Goal: Find specific page/section: Find specific page/section

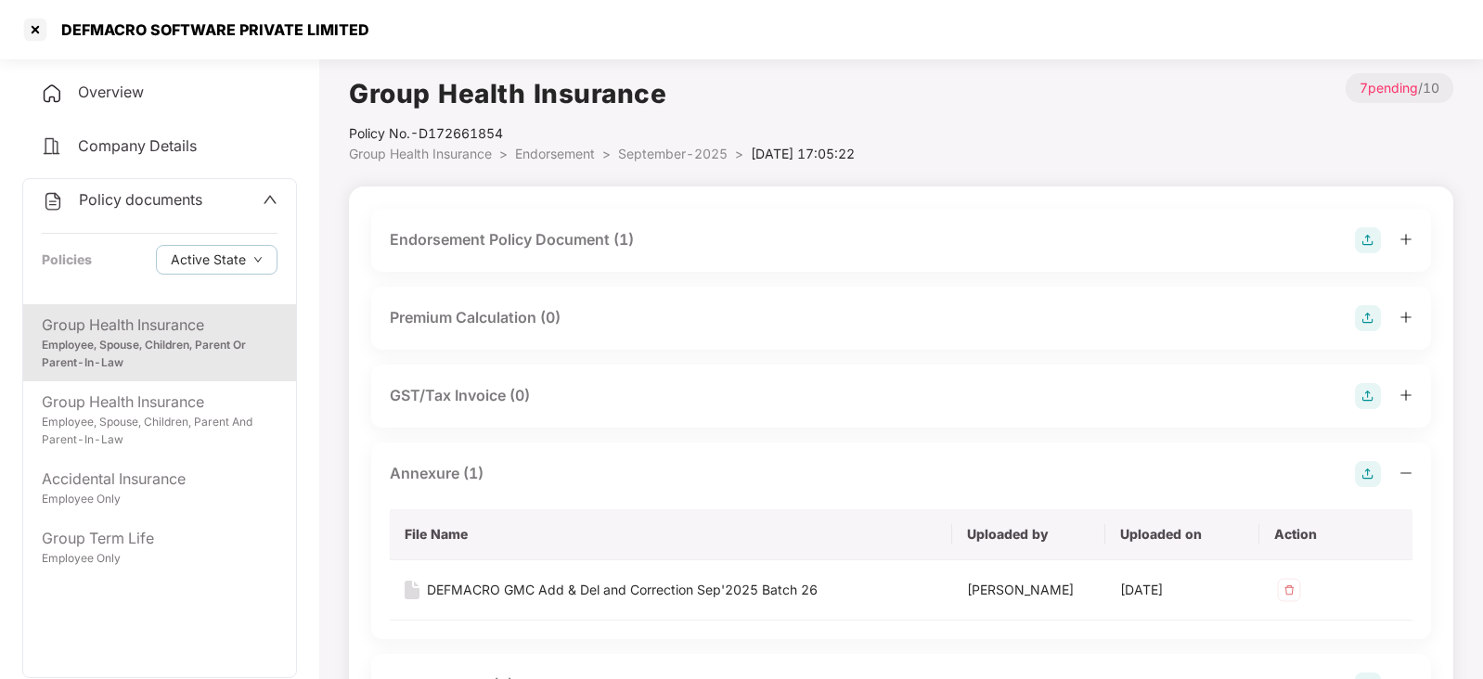
click at [183, 162] on div "Company Details" at bounding box center [159, 146] width 275 height 43
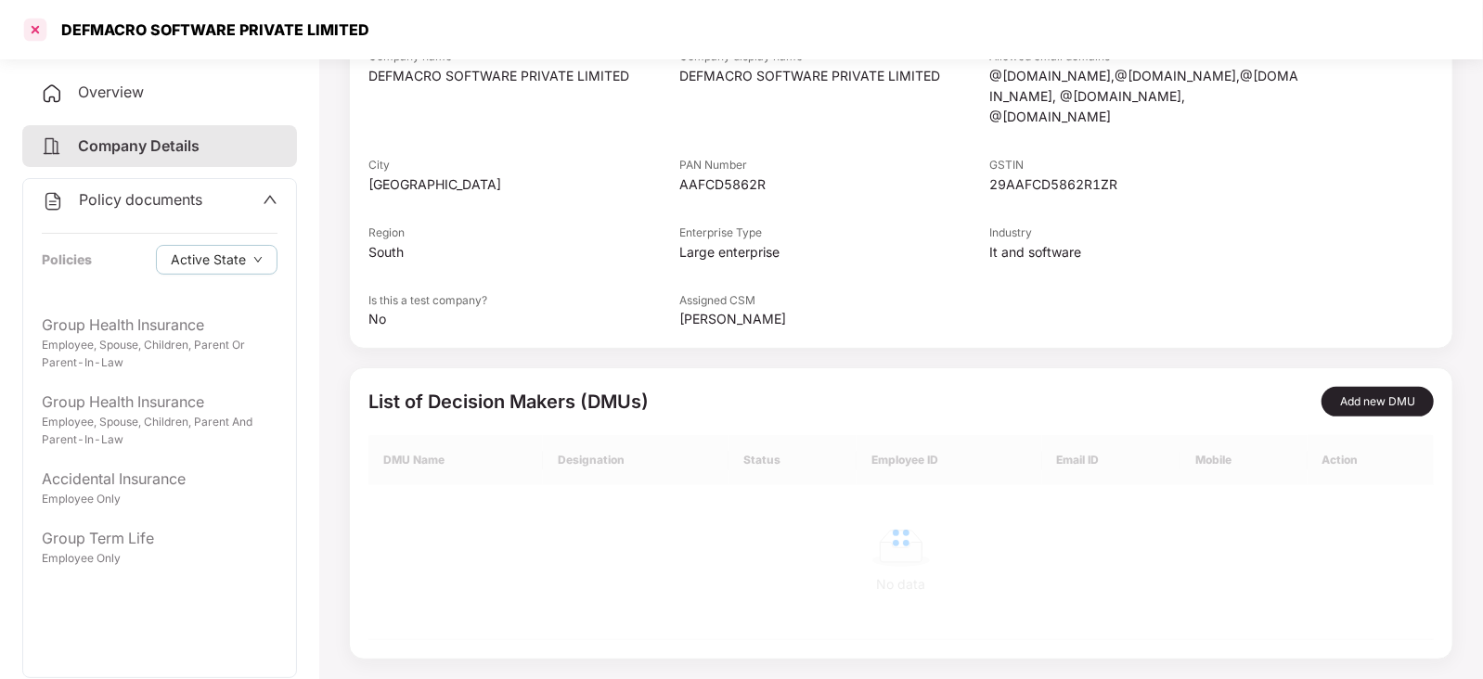
scroll to position [131, 0]
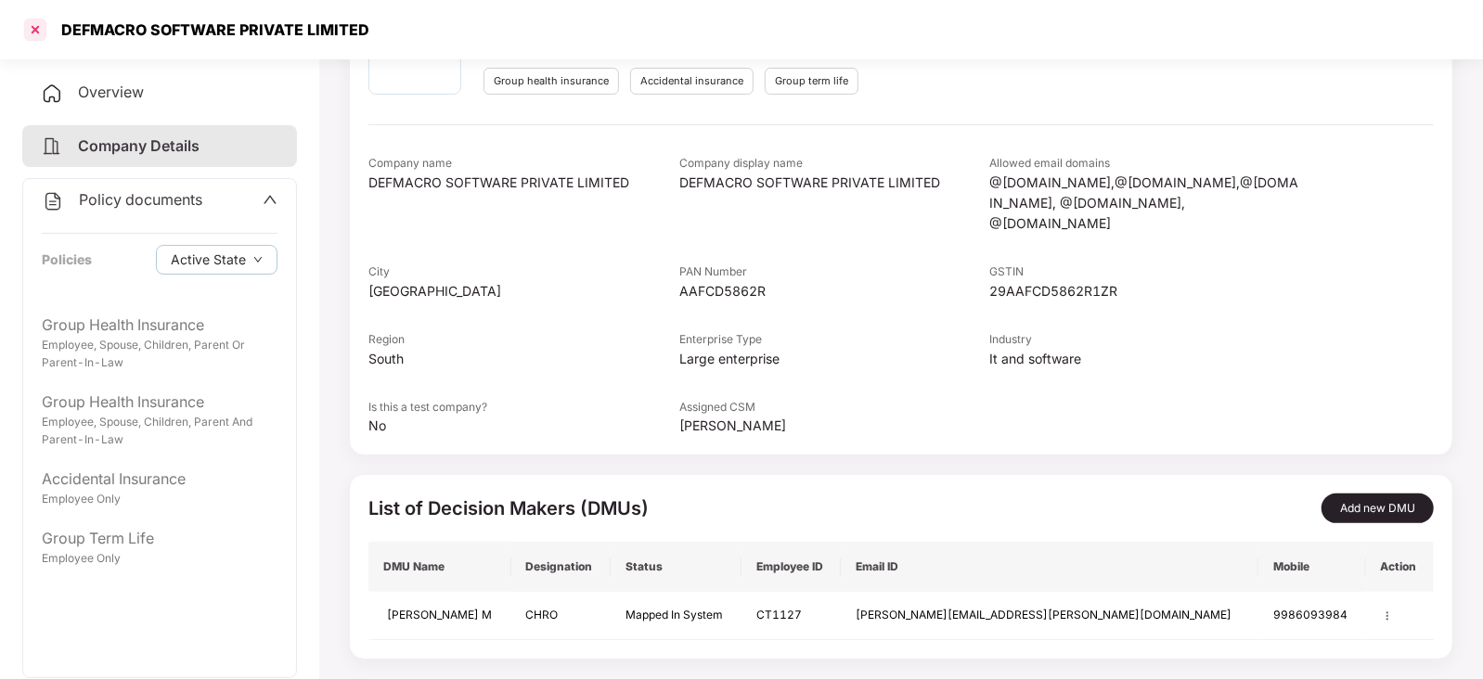
click at [32, 26] on div at bounding box center [35, 30] width 30 height 30
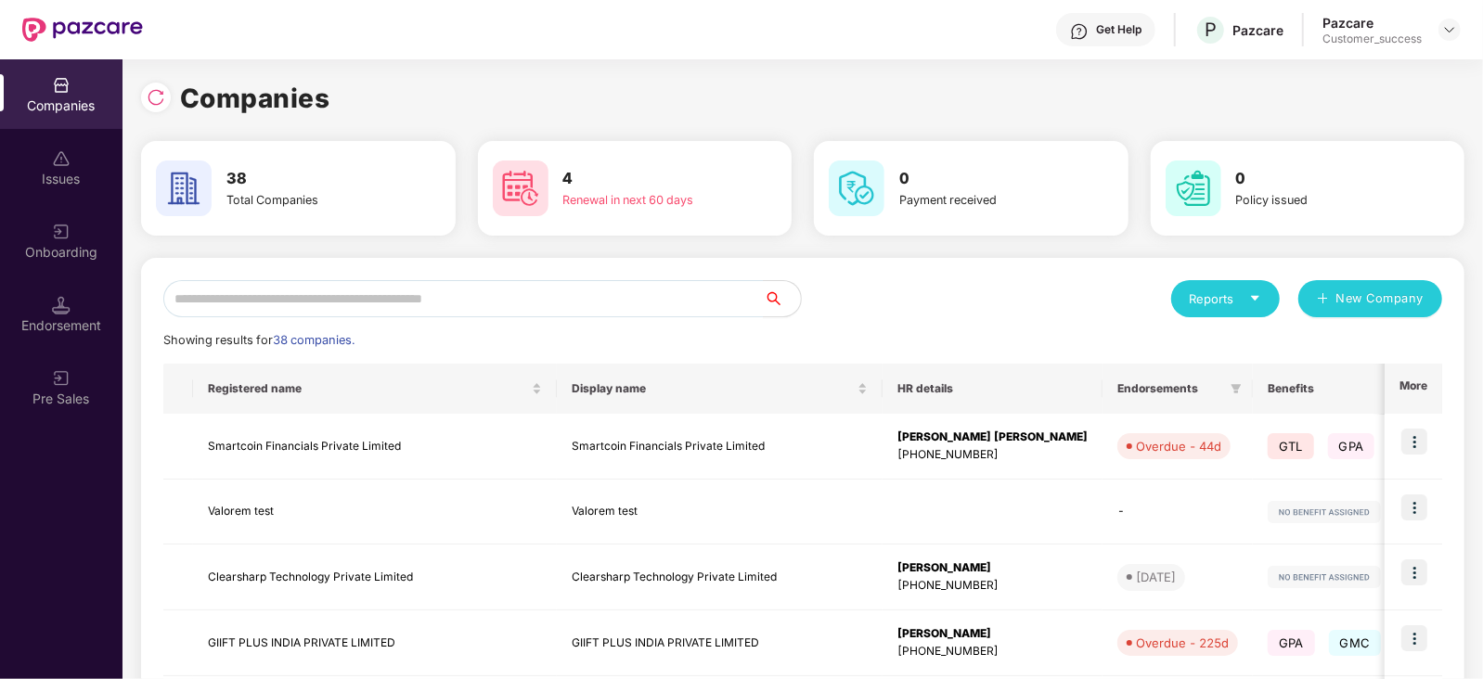
scroll to position [0, 0]
click at [457, 311] on input "text" at bounding box center [463, 298] width 600 height 37
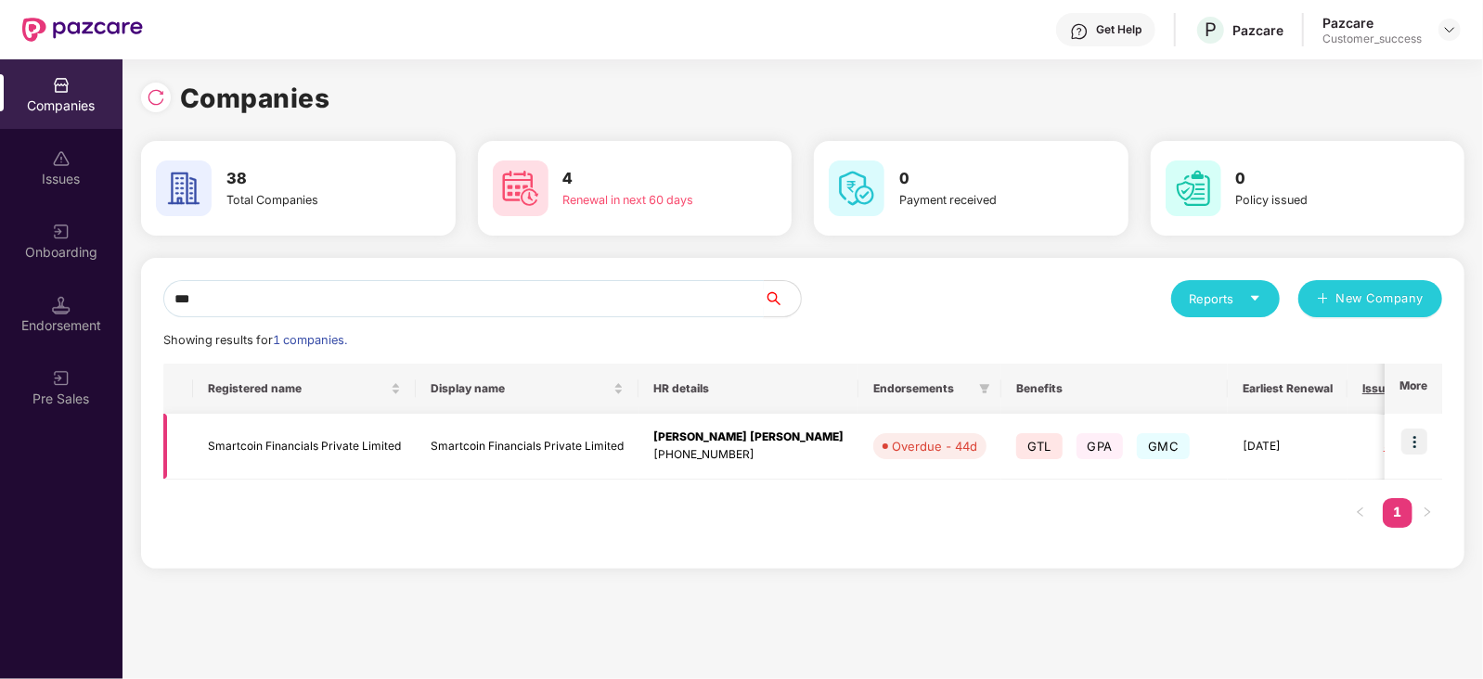
type input "***"
click at [1414, 437] on img at bounding box center [1414, 442] width 26 height 26
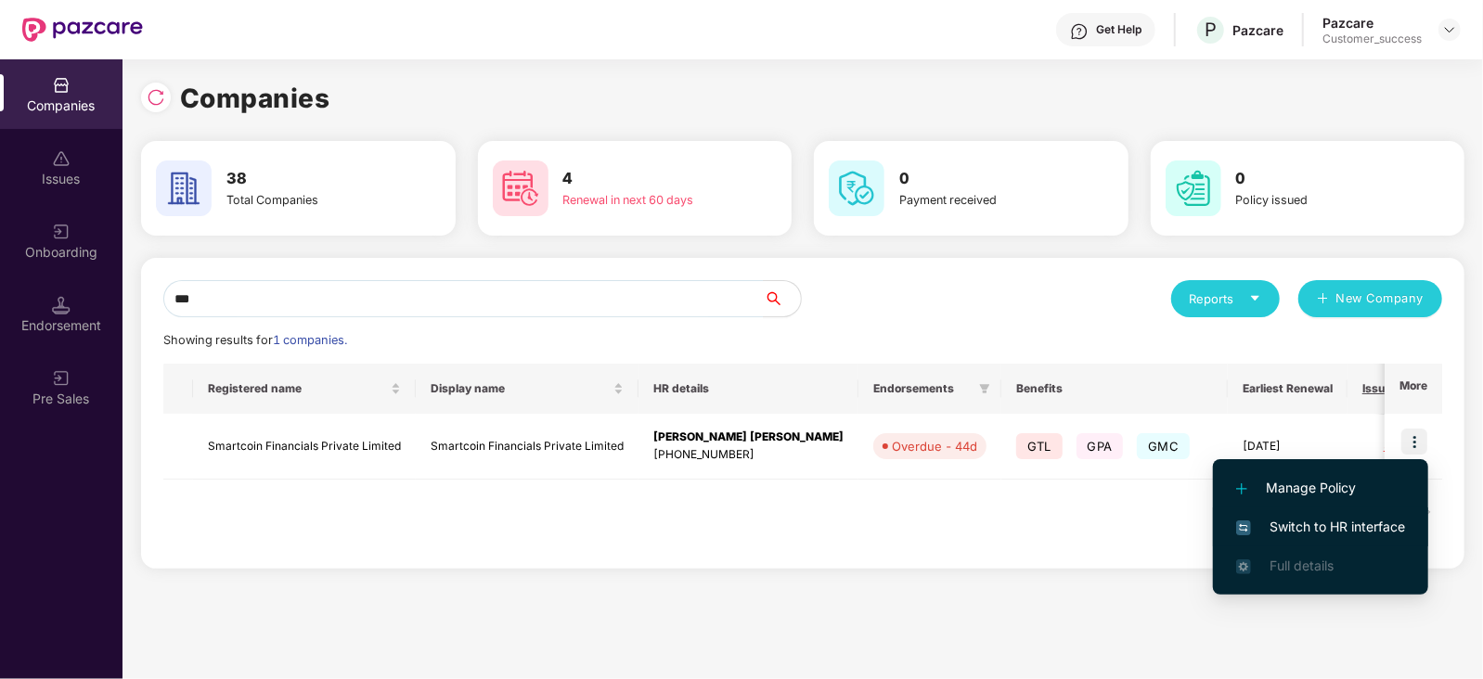
click at [1314, 540] on li "Switch to HR interface" at bounding box center [1320, 527] width 215 height 39
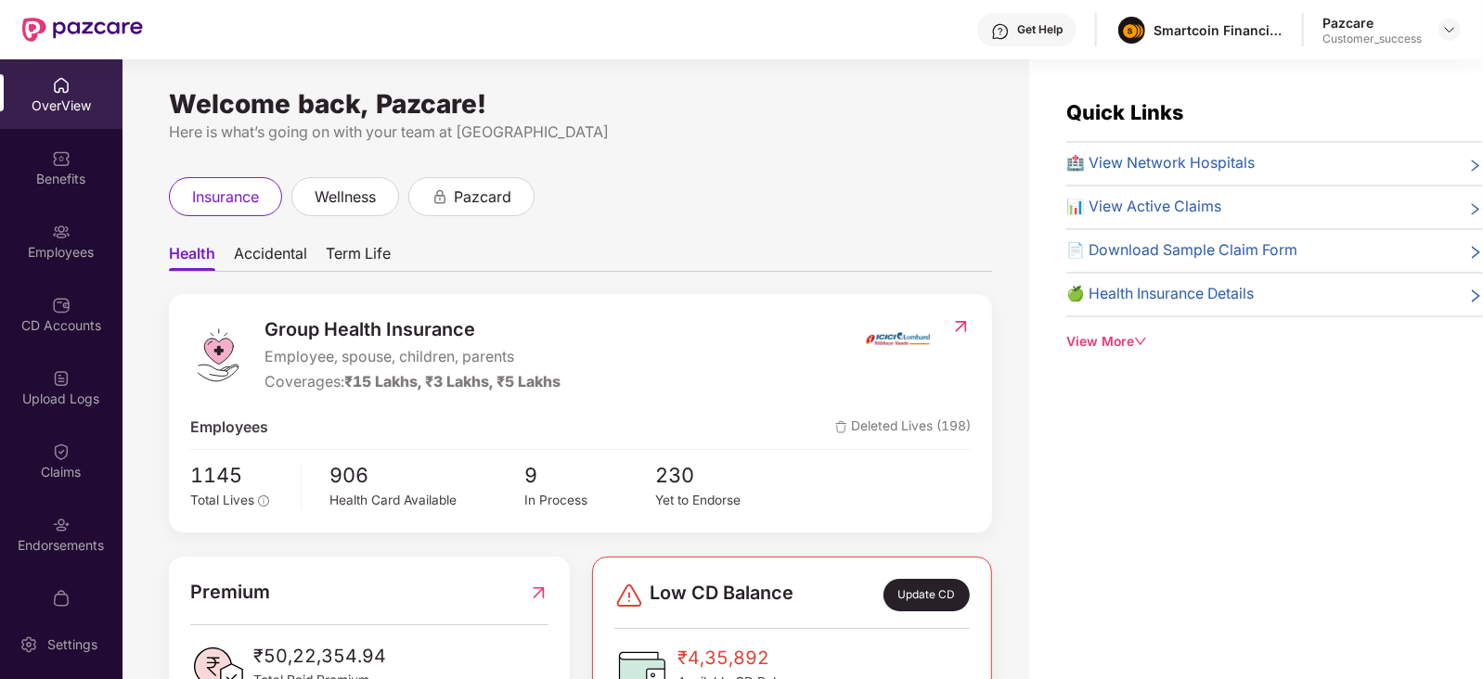
scroll to position [36, 0]
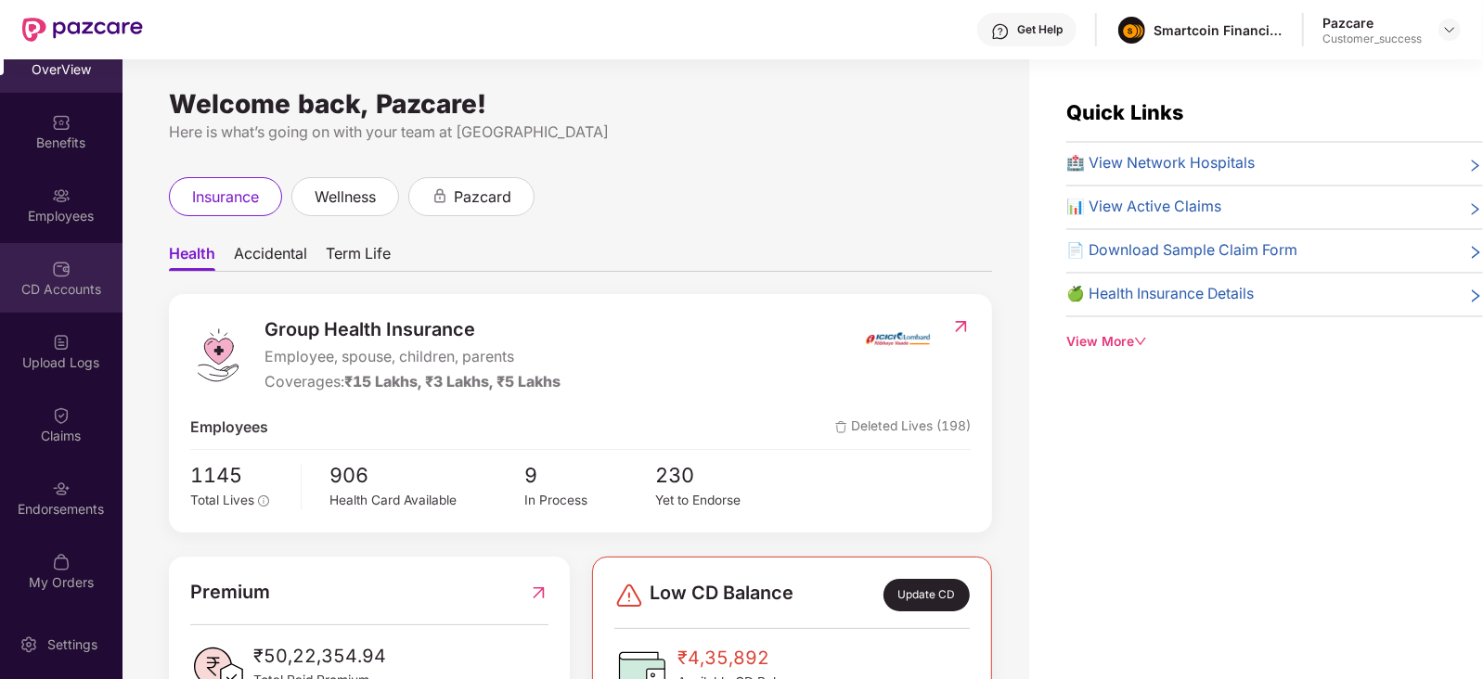
click at [92, 244] on div "CD Accounts" at bounding box center [61, 278] width 122 height 70
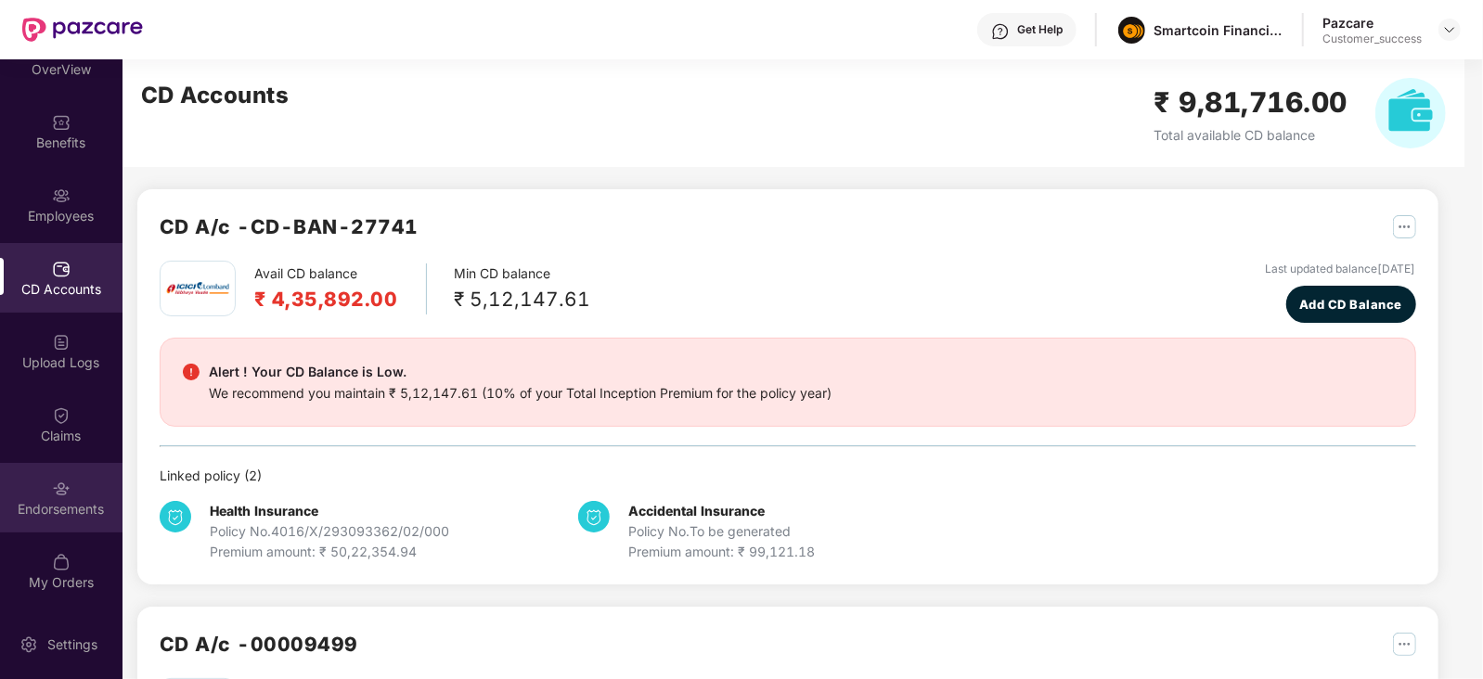
click at [36, 506] on div "Endorsements" at bounding box center [61, 509] width 122 height 19
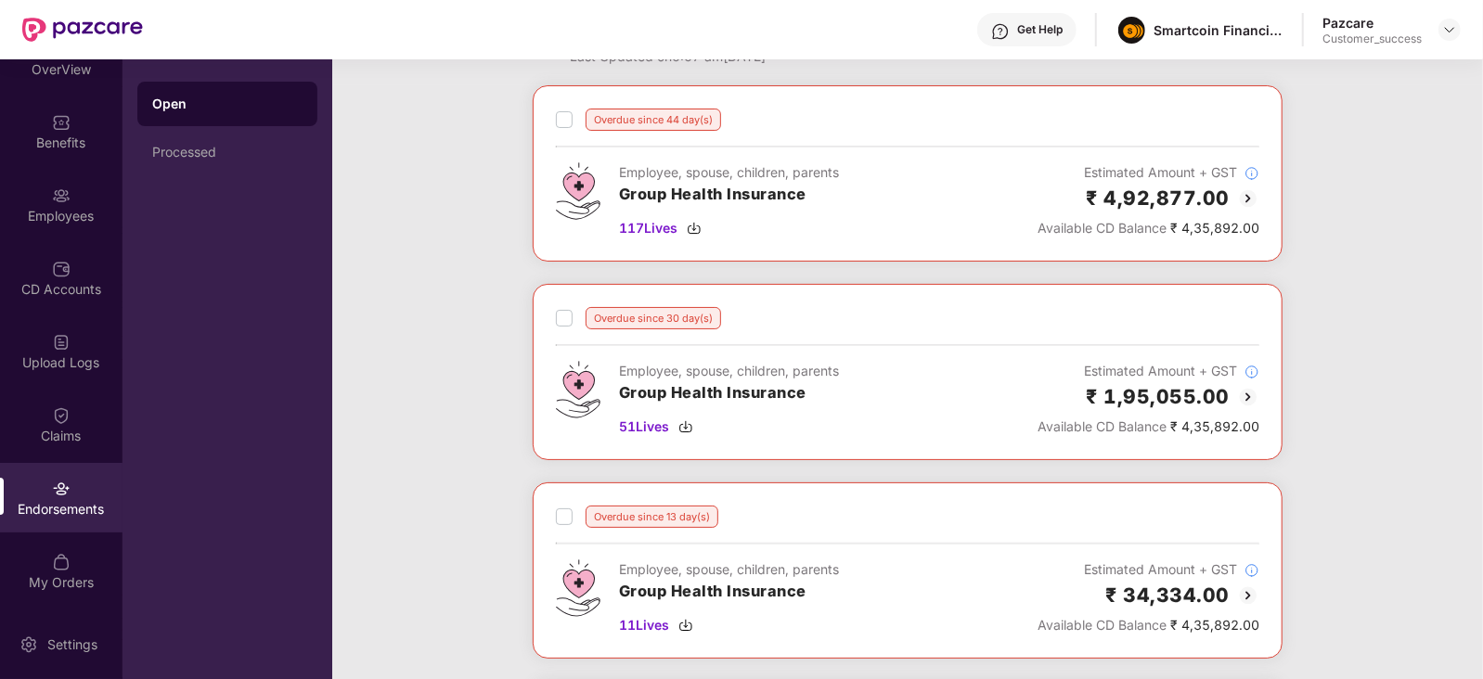
scroll to position [70, 0]
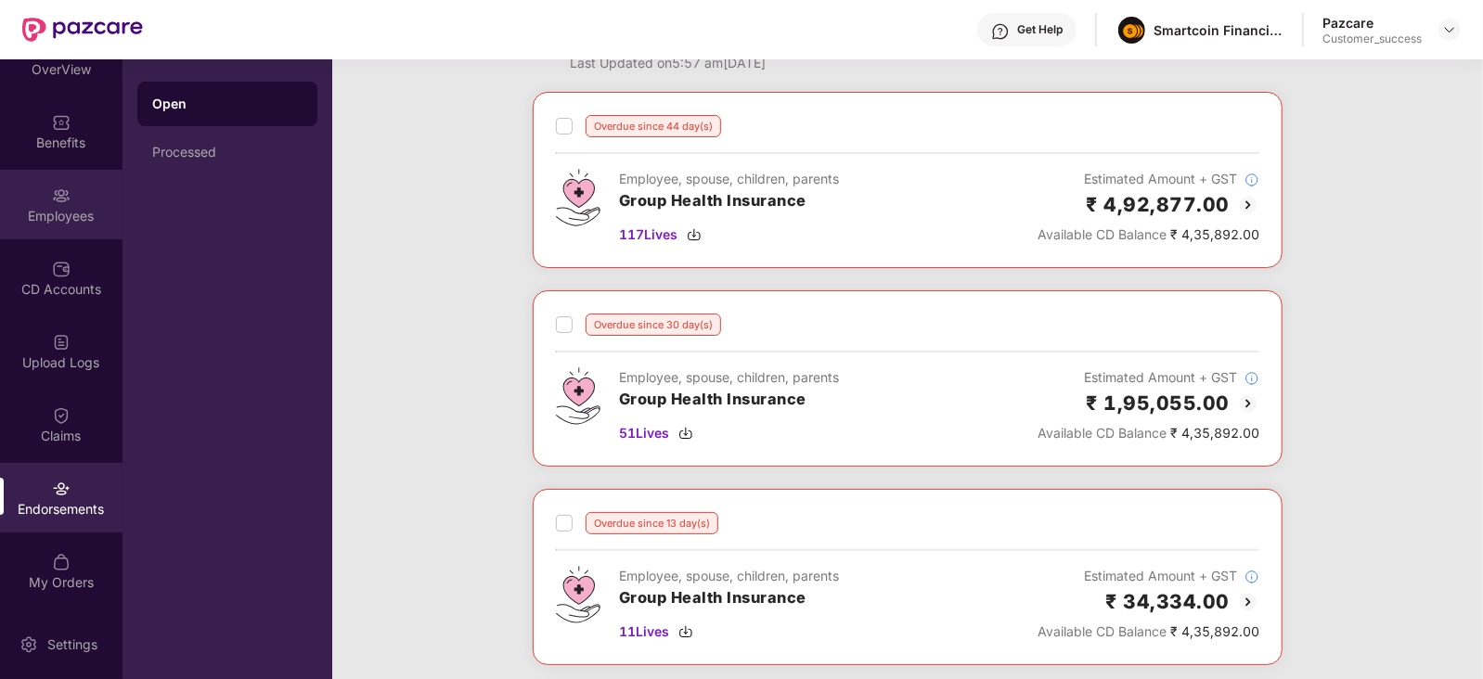
click at [68, 205] on div "Employees" at bounding box center [61, 205] width 122 height 70
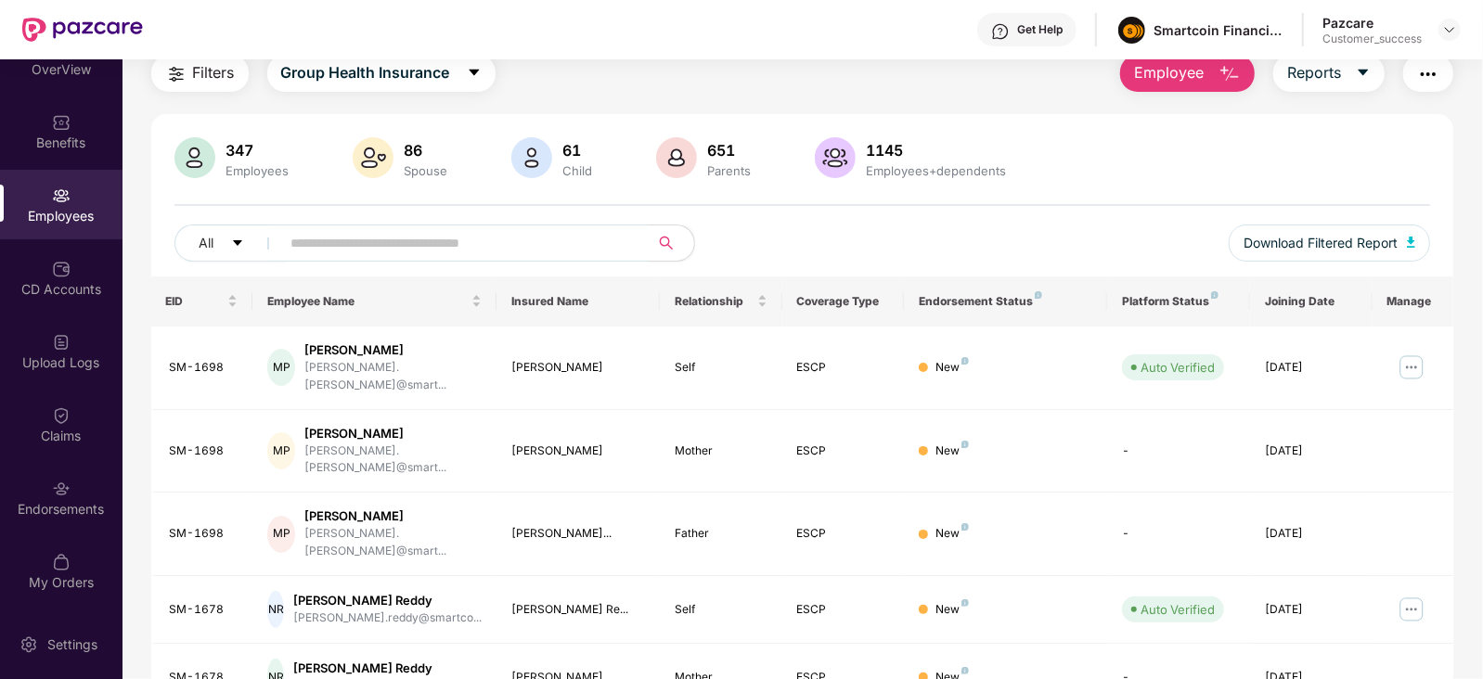
click at [224, 81] on span "Filters" at bounding box center [214, 72] width 42 height 23
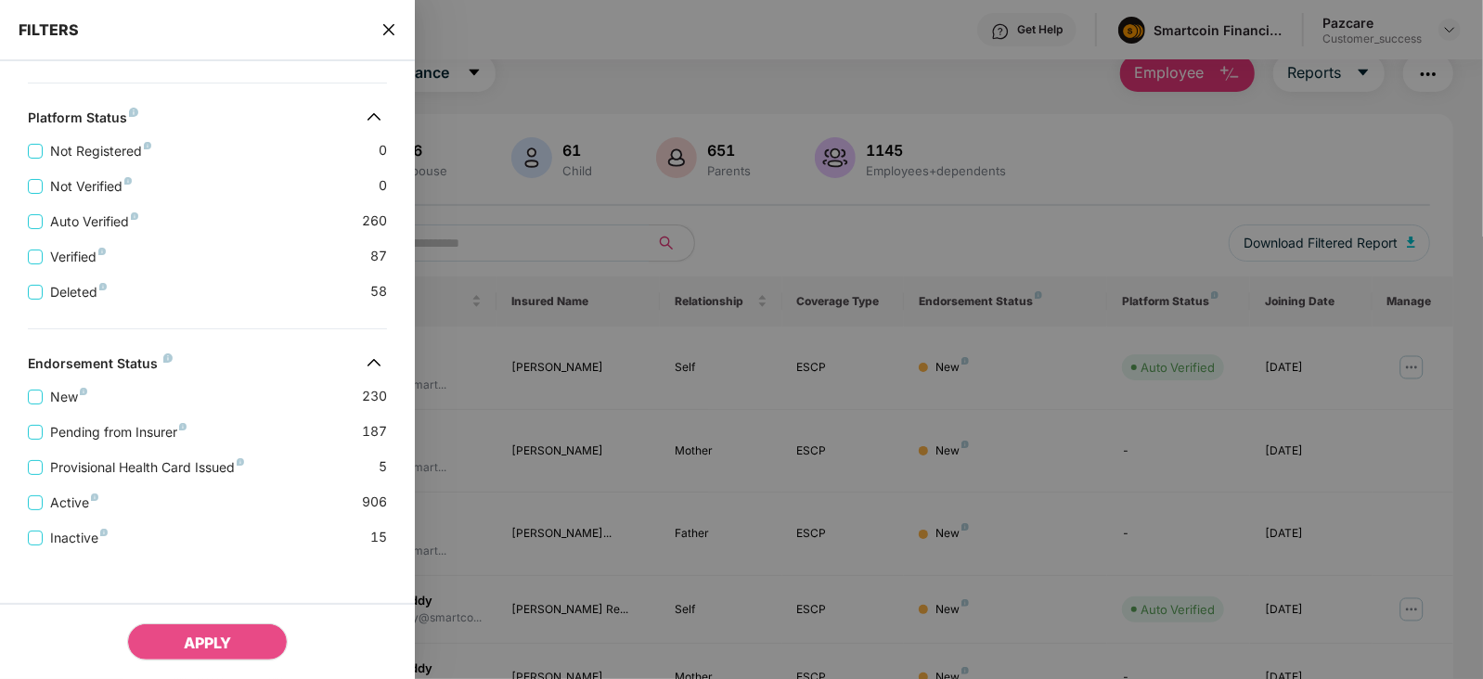
scroll to position [614, 0]
click at [382, 36] on icon "close" at bounding box center [388, 29] width 15 height 15
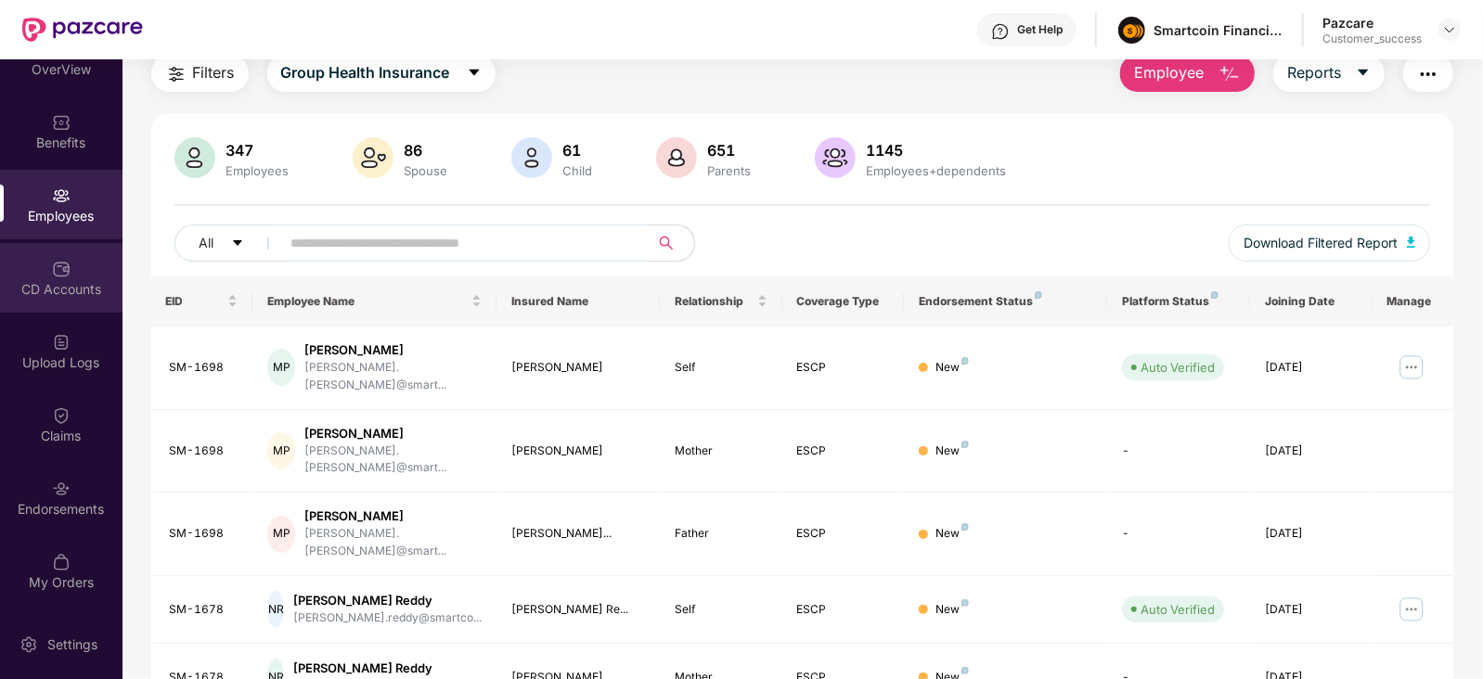
click at [69, 276] on div "CD Accounts" at bounding box center [61, 278] width 122 height 70
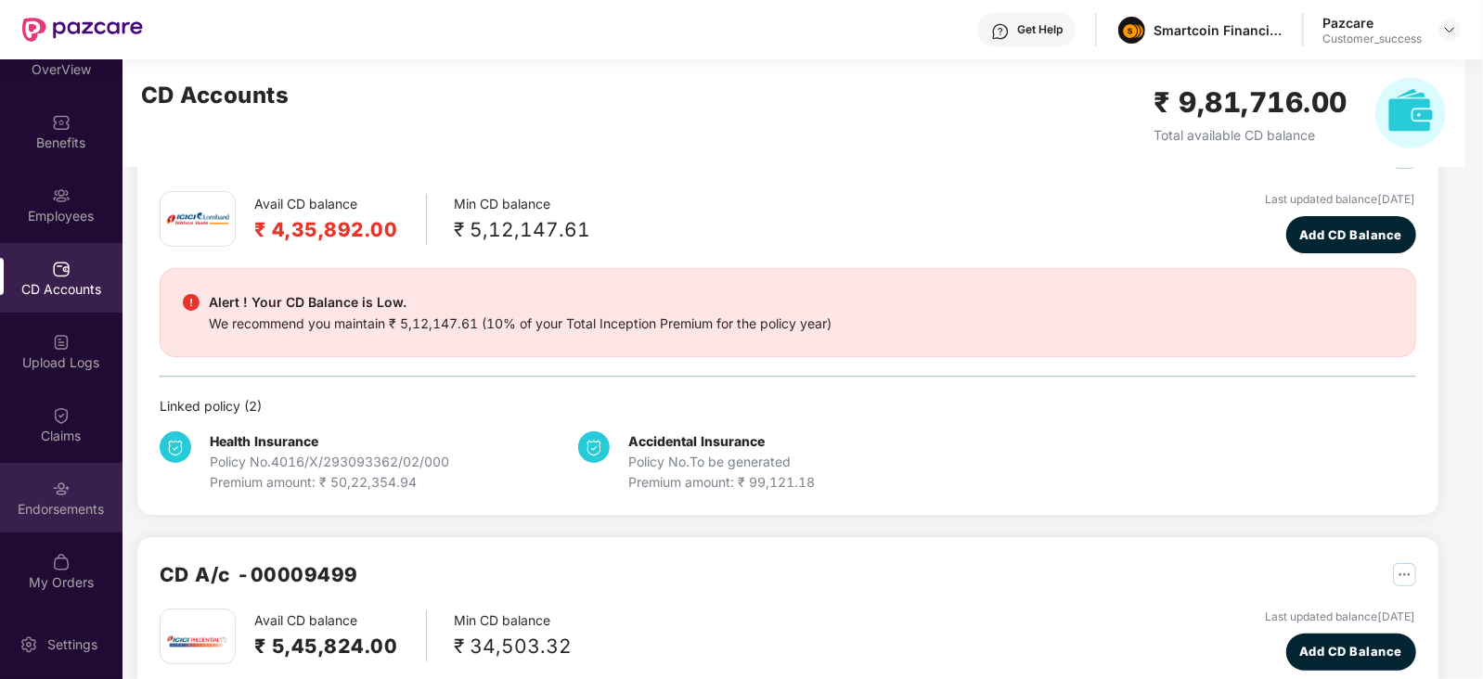
click at [23, 510] on div "Endorsements" at bounding box center [61, 509] width 122 height 19
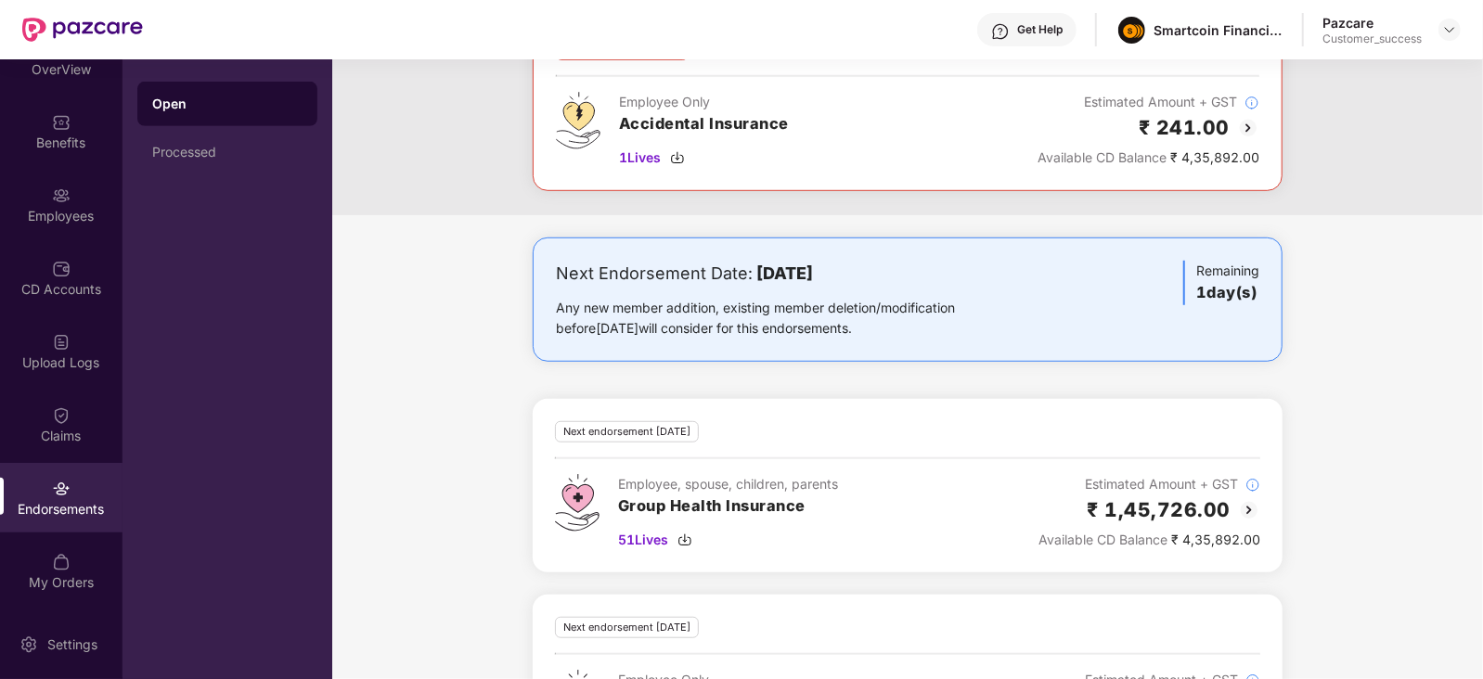
scroll to position [848, 0]
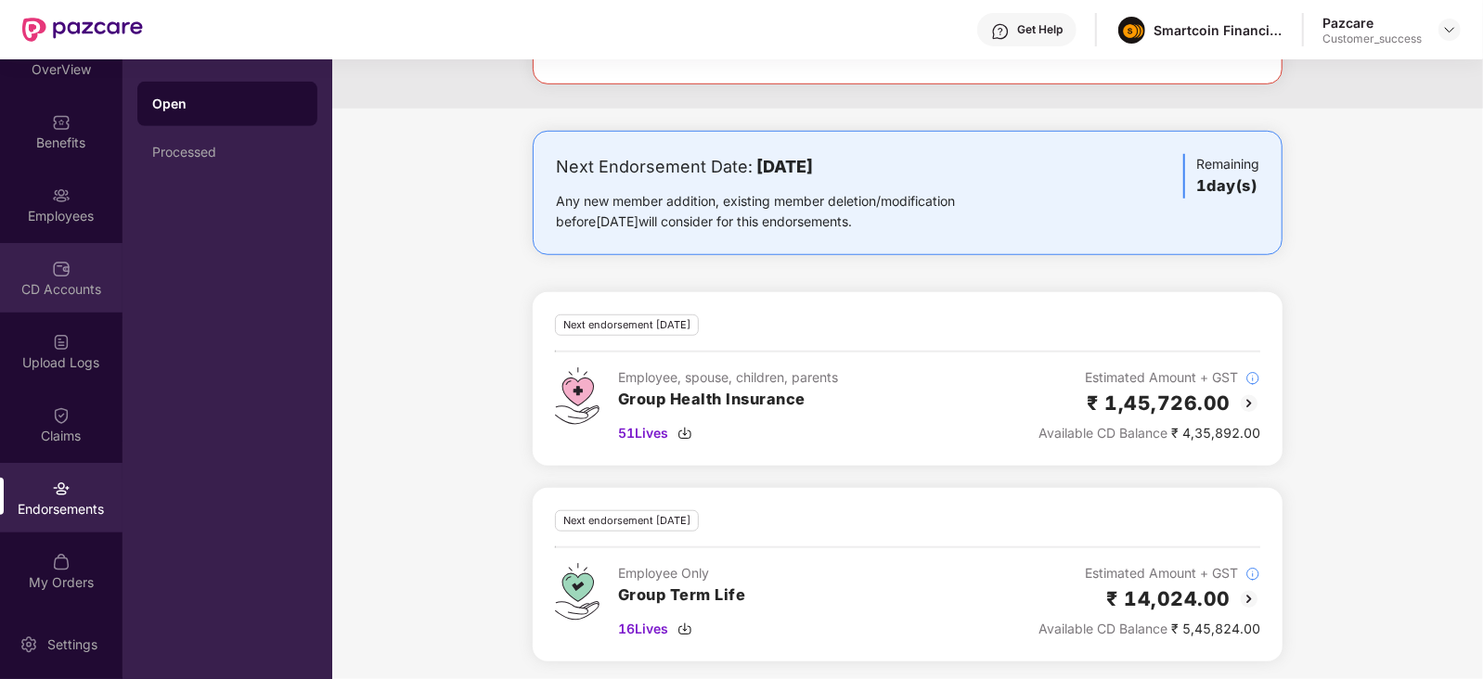
click at [82, 277] on div "CD Accounts" at bounding box center [61, 278] width 122 height 70
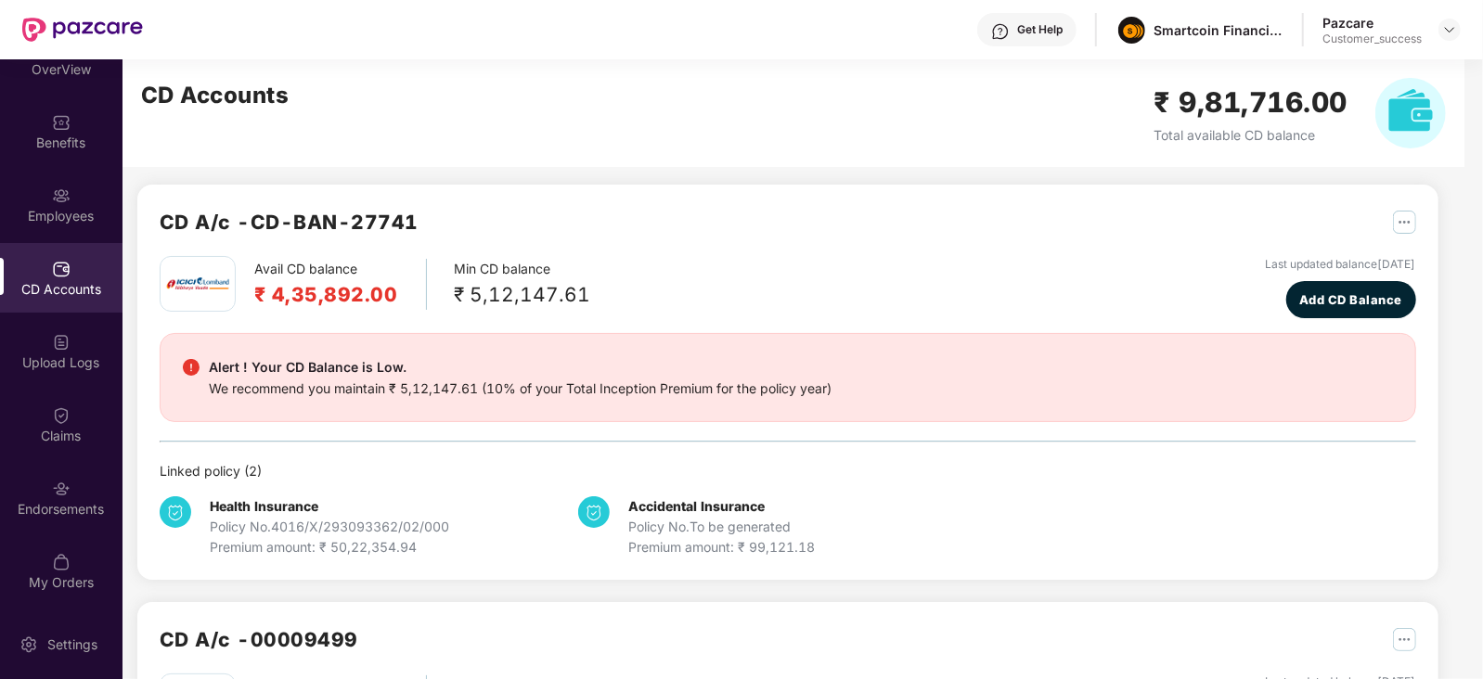
scroll to position [3, 0]
click at [863, 176] on div "CD A/c - CD-BAN-27741 Avail CD balance ₹ 4,35,892.00 Min CD balance ₹ 5,12,147.…" at bounding box center [780, 487] width 1316 height 861
